Goal: Obtain resource: Download file/media

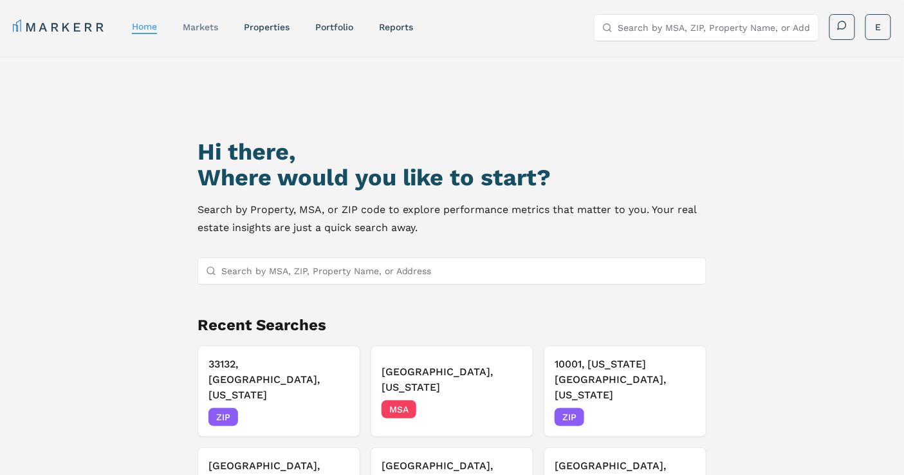
click at [205, 24] on link "markets" at bounding box center [200, 27] width 35 height 10
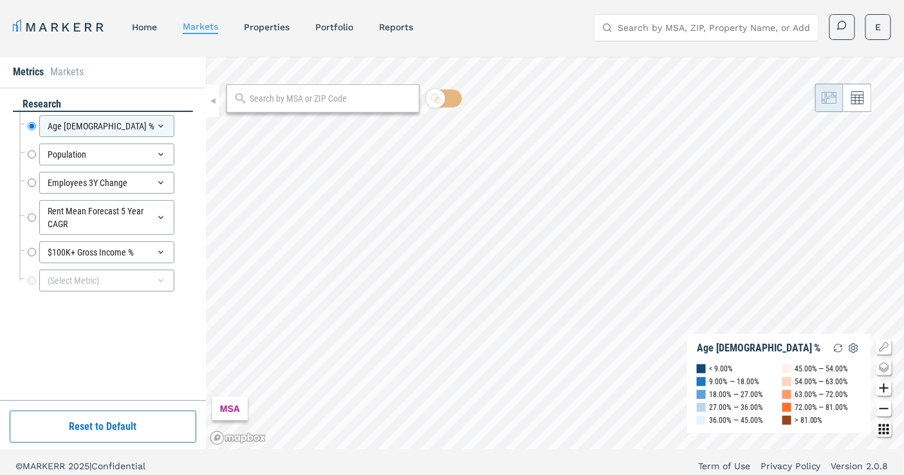
click at [271, 102] on input "text" at bounding box center [331, 99] width 163 height 14
paste input "30092"
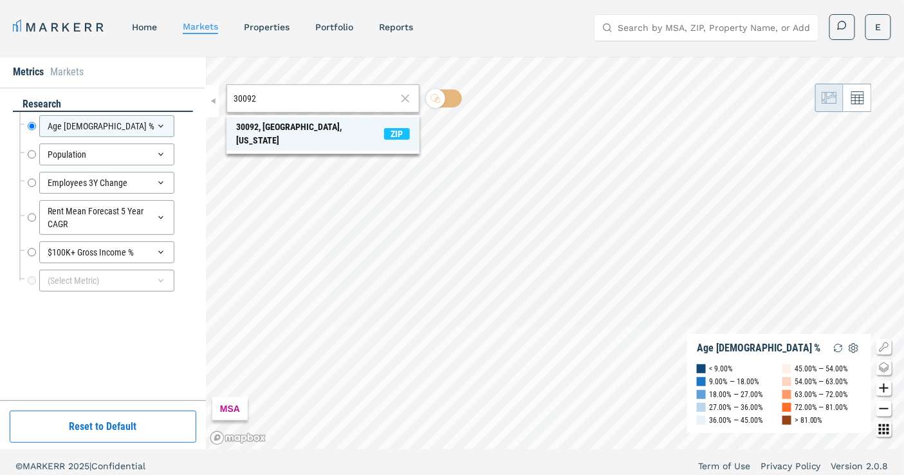
type input "30092"
click at [393, 128] on span "ZIP" at bounding box center [397, 134] width 26 height 12
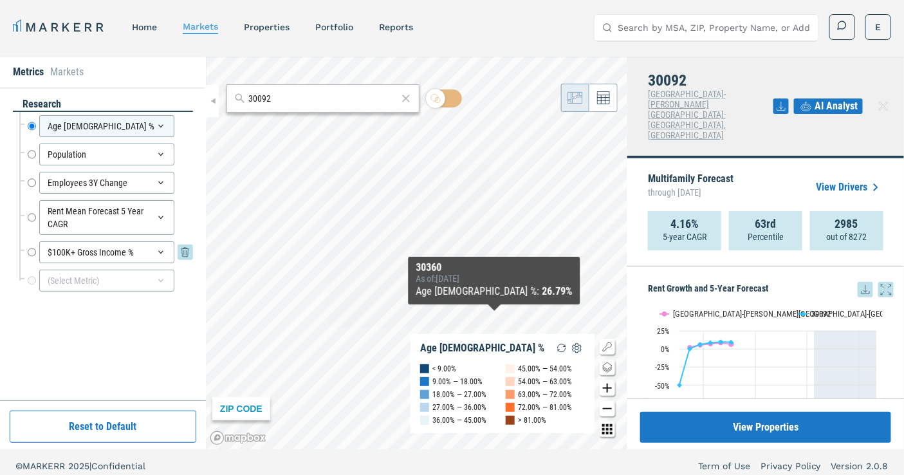
click at [32, 249] on input "$100K+ Gross Income %" at bounding box center [32, 252] width 8 height 22
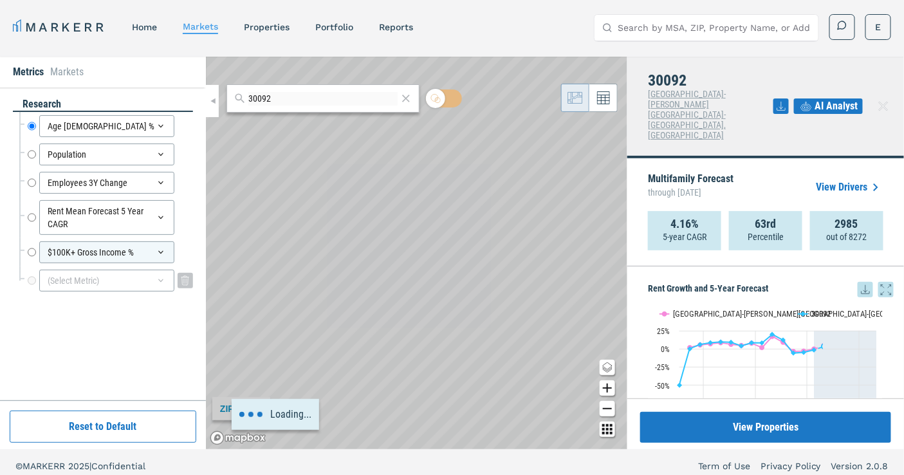
radio input "false"
radio input "true"
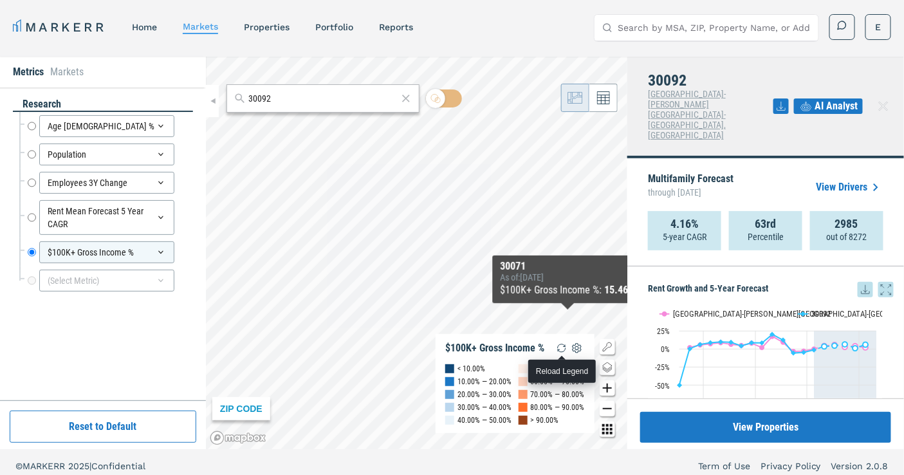
click at [564, 347] on img "button" at bounding box center [561, 347] width 15 height 15
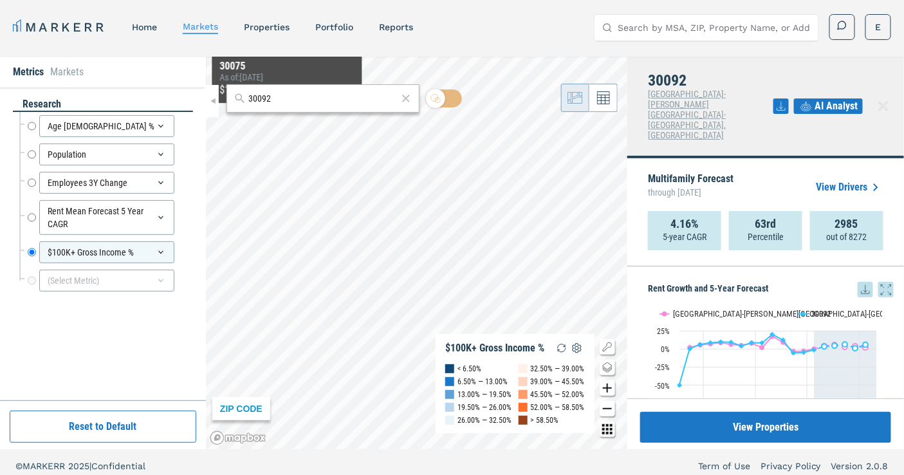
click at [303, 98] on input "30092" at bounding box center [322, 99] width 149 height 14
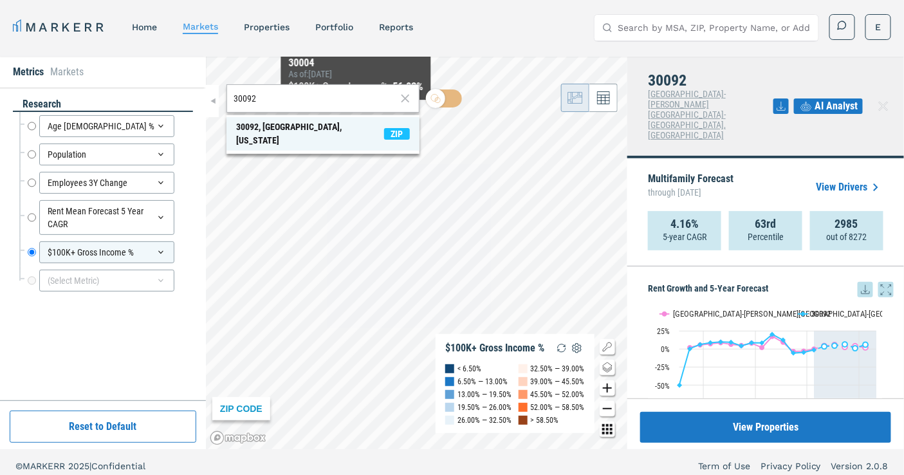
click at [392, 130] on span "ZIP" at bounding box center [397, 134] width 26 height 12
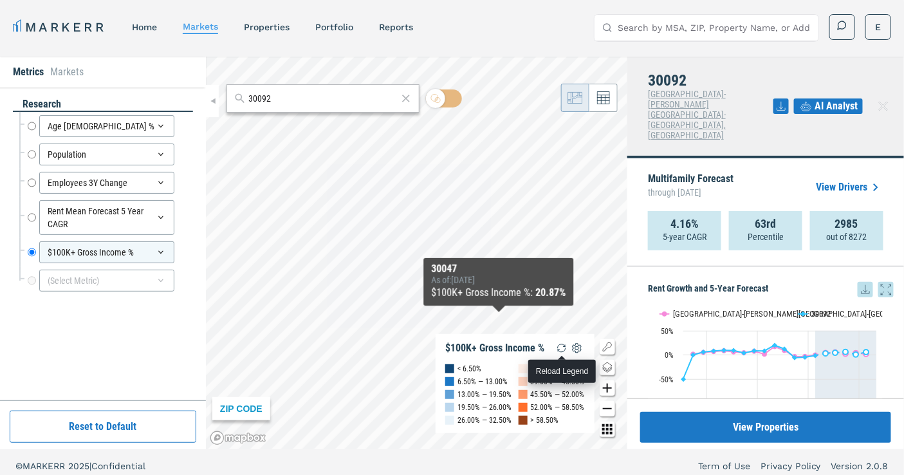
click at [558, 345] on img "button" at bounding box center [561, 347] width 15 height 15
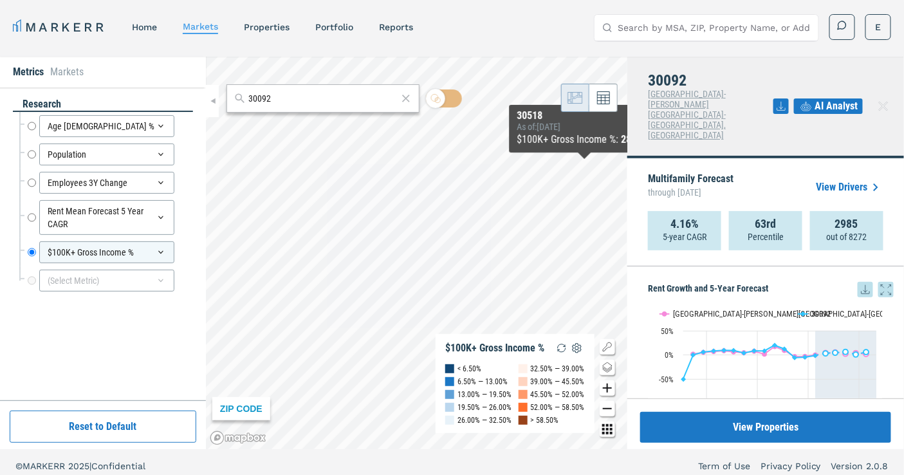
click at [890, 98] on icon at bounding box center [883, 105] width 15 height 15
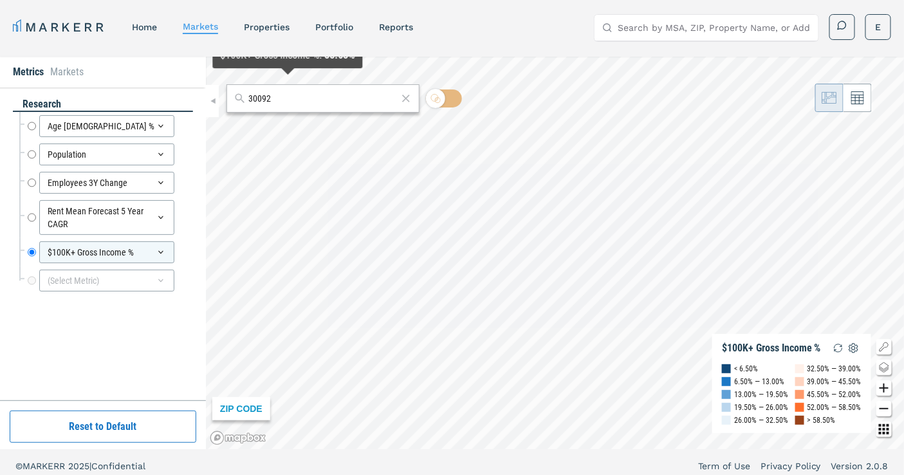
click at [290, 111] on div "30092" at bounding box center [322, 98] width 193 height 28
click at [291, 100] on input "30092" at bounding box center [322, 99] width 149 height 14
type input "30092"
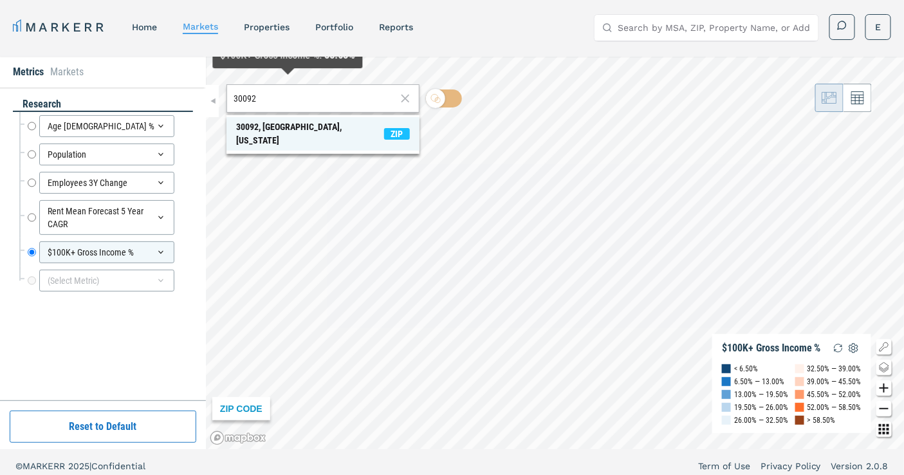
click at [391, 131] on span "ZIP" at bounding box center [397, 134] width 26 height 12
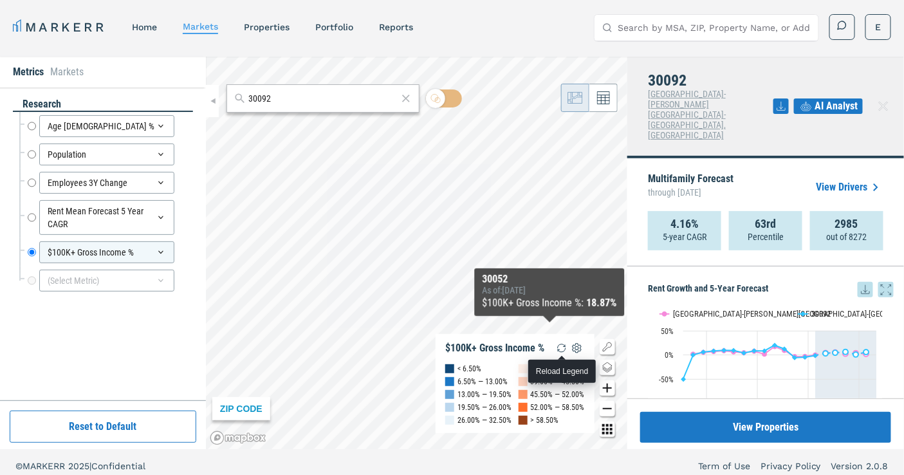
click at [564, 348] on img "button" at bounding box center [561, 347] width 15 height 15
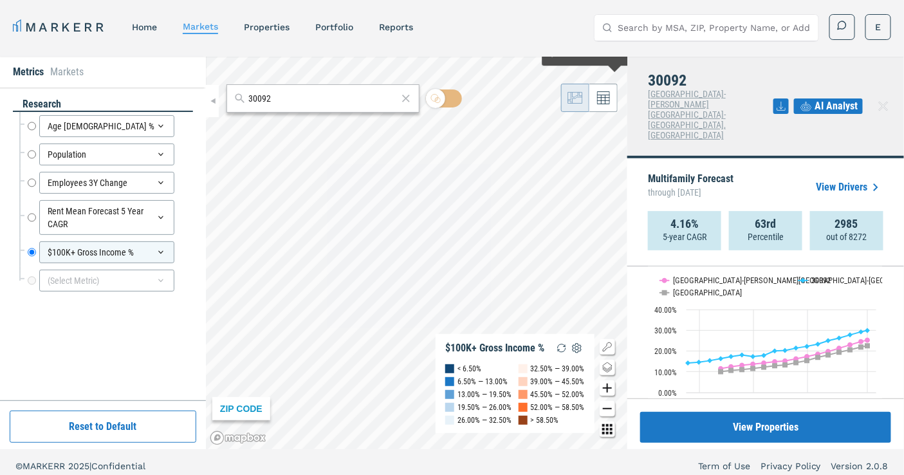
scroll to position [843, 0]
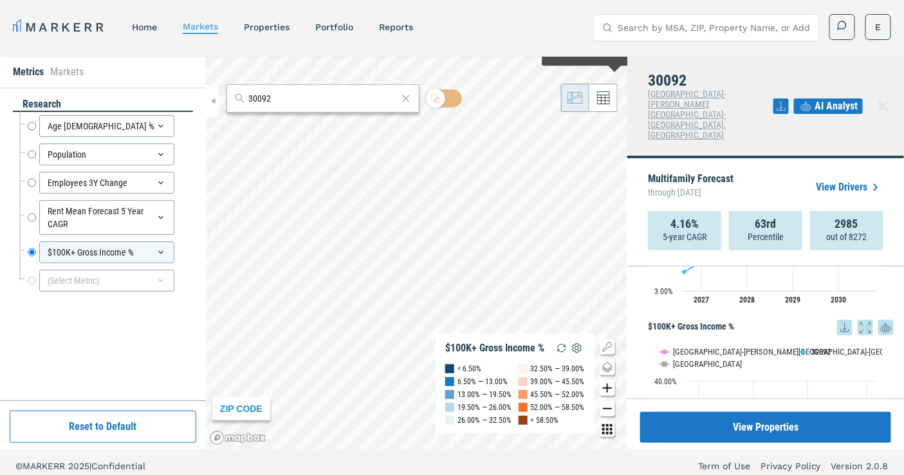
click at [837, 320] on icon at bounding box center [844, 327] width 15 height 15
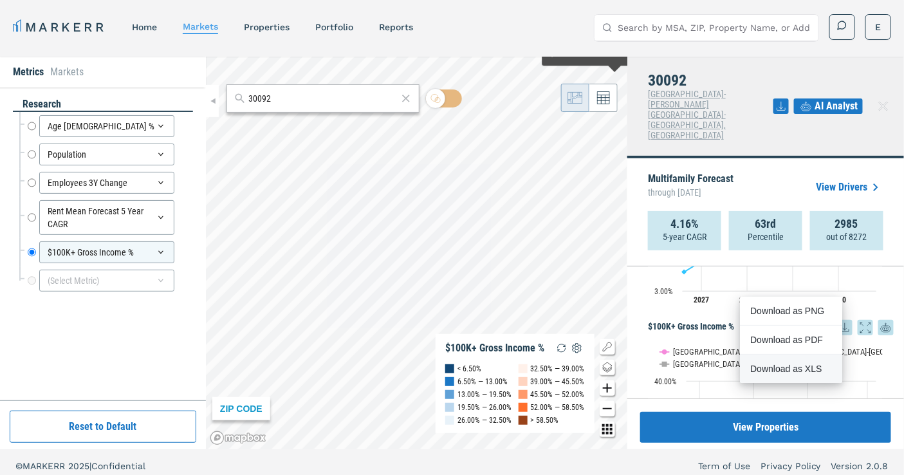
click at [795, 367] on div "Download as XLS" at bounding box center [787, 368] width 74 height 13
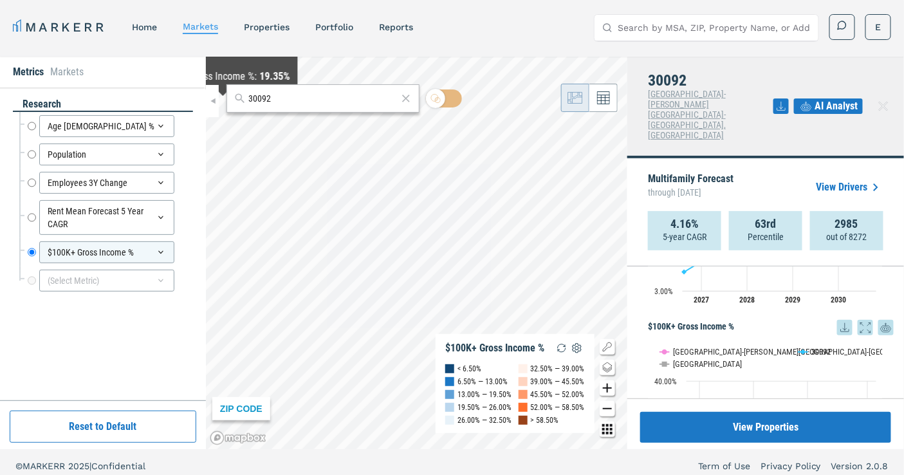
click at [207, 104] on div at bounding box center [212, 101] width 13 height 32
